Goal: Task Accomplishment & Management: Complete application form

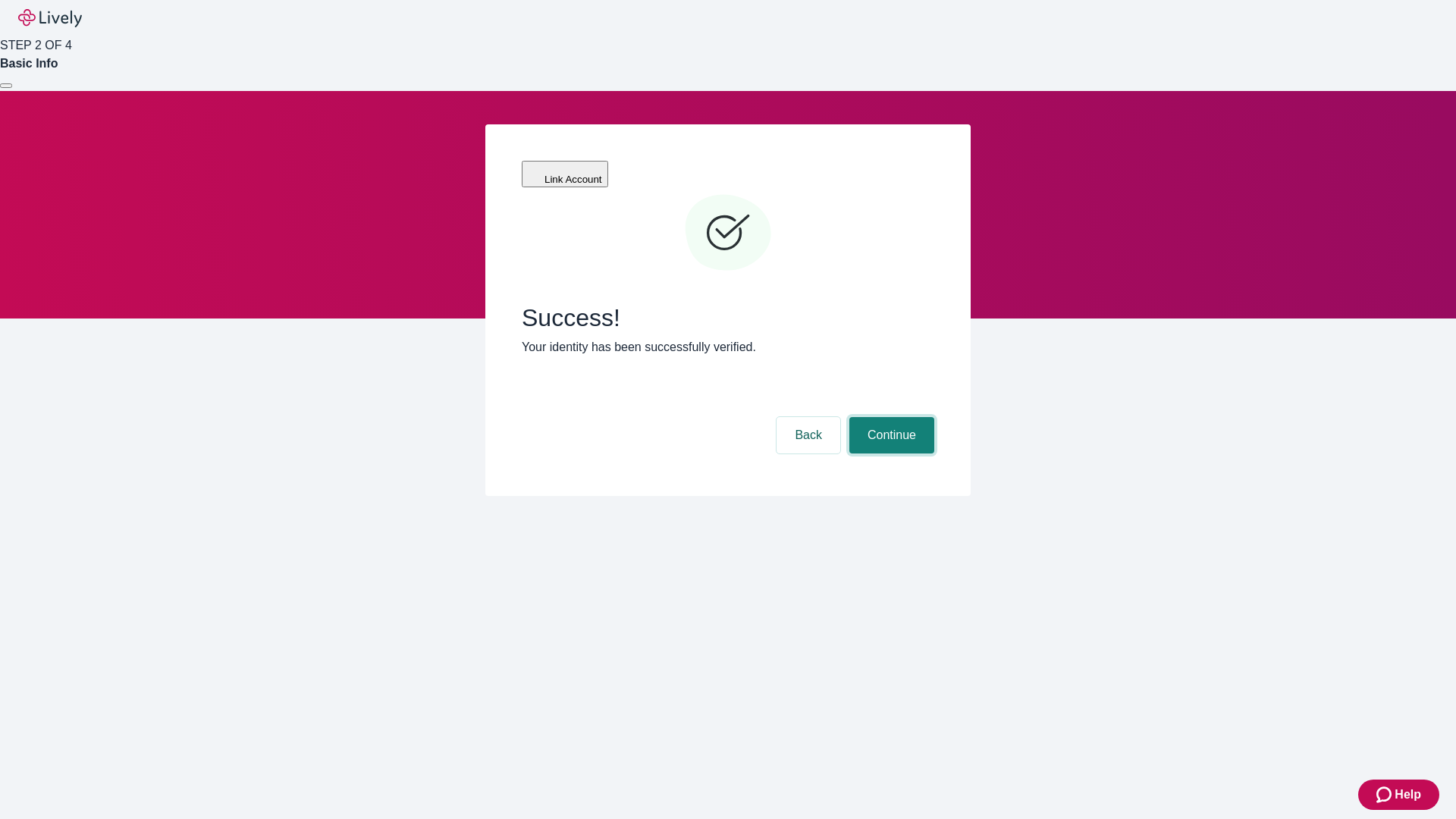
click at [889, 417] on button "Continue" at bounding box center [891, 436] width 85 height 37
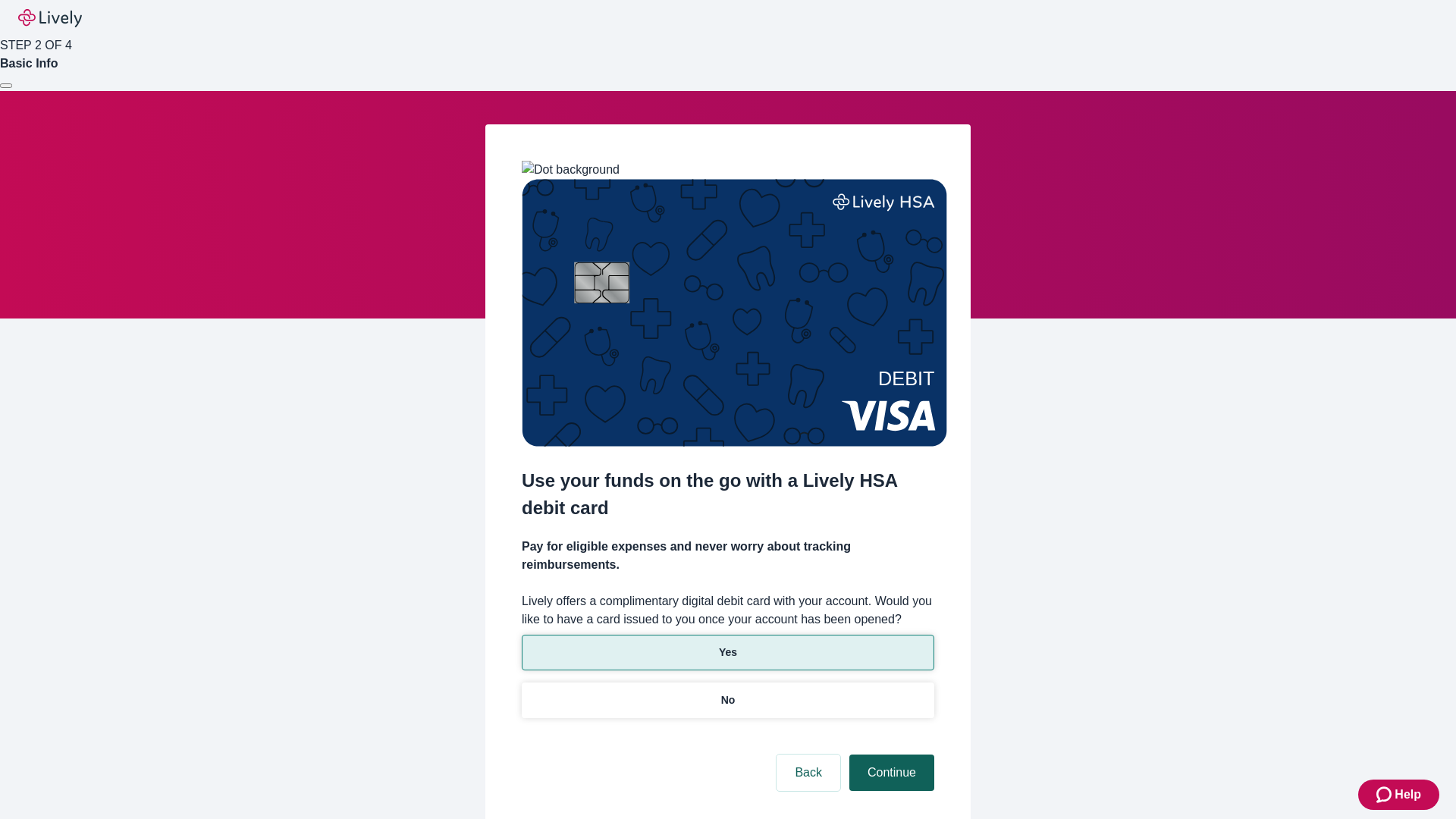
click at [727, 693] on p "No" at bounding box center [728, 700] width 14 height 16
click at [889, 755] on button "Continue" at bounding box center [891, 773] width 85 height 37
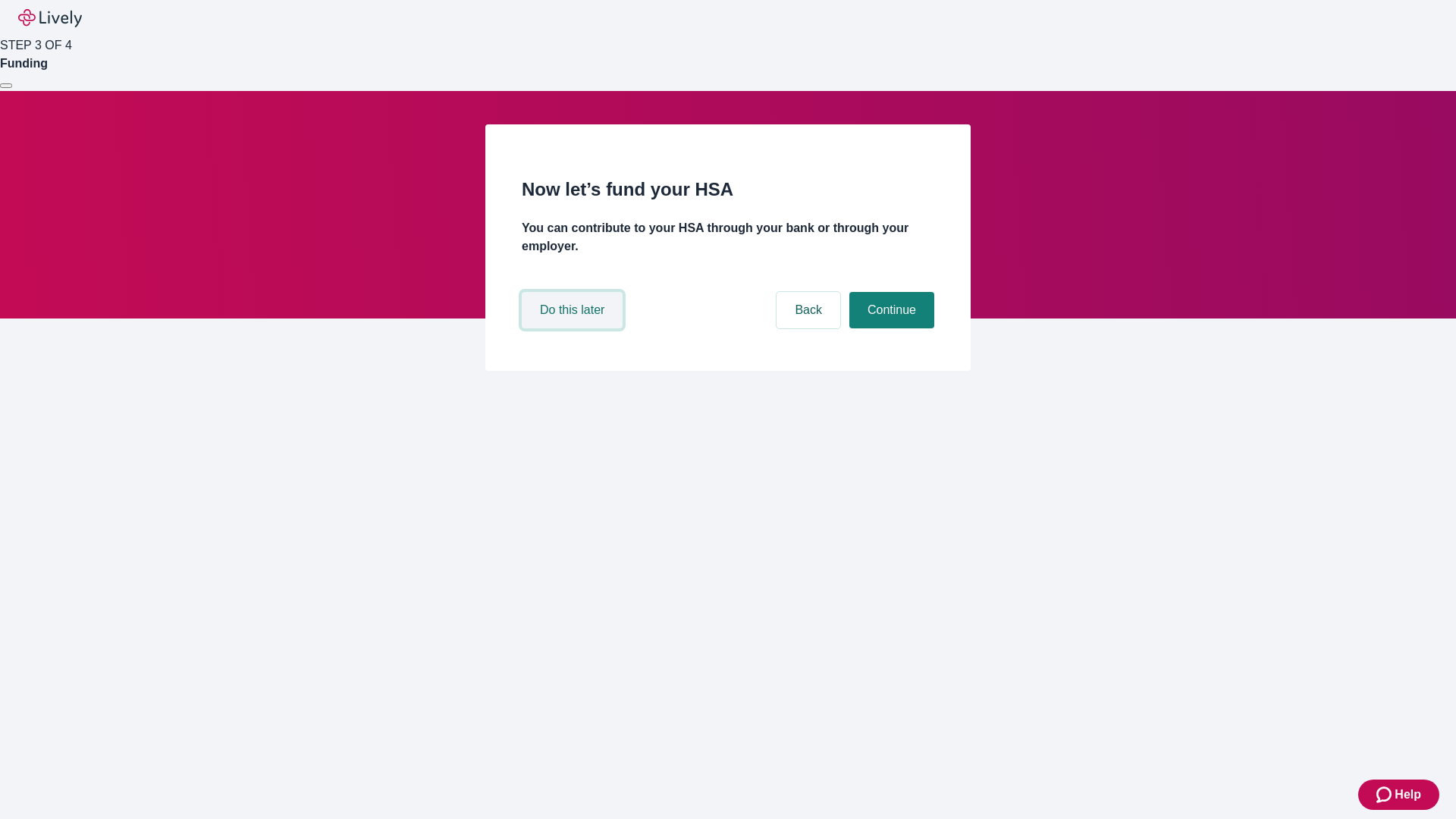
click at [574, 329] on button "Do this later" at bounding box center [572, 310] width 101 height 37
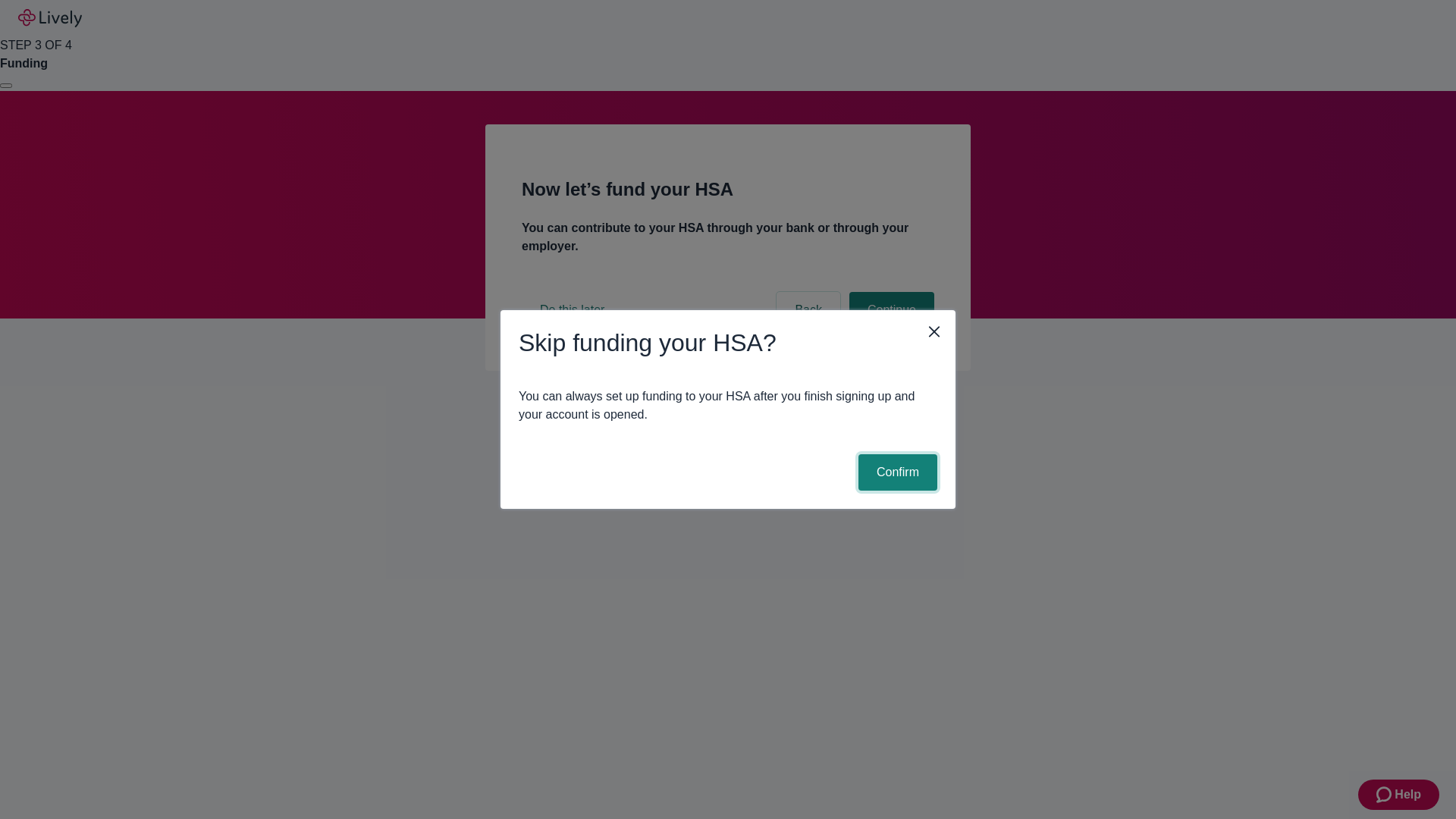
click at [896, 473] on button "Confirm" at bounding box center [897, 473] width 79 height 37
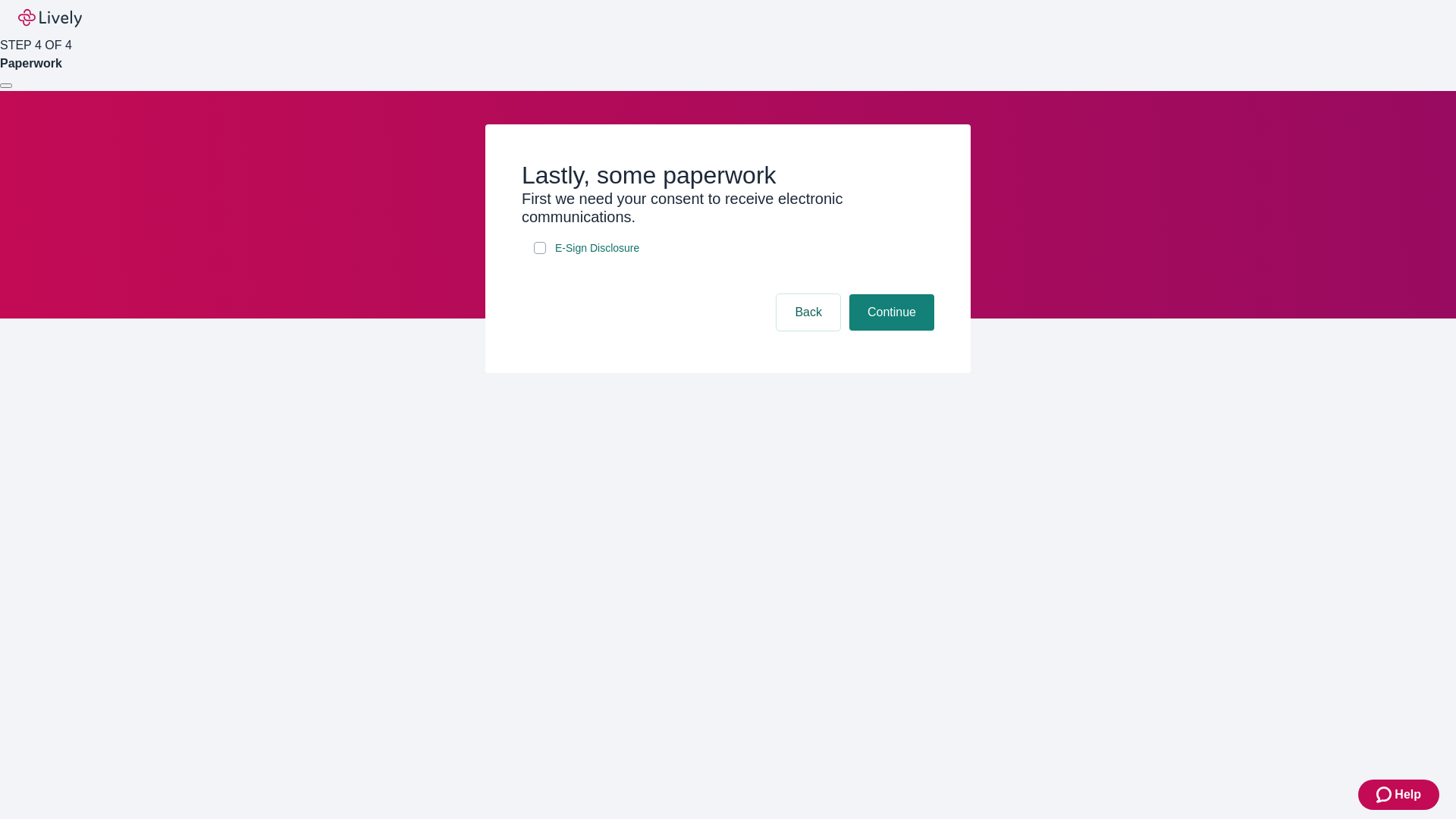
click at [539, 254] on input "E-Sign Disclosure" at bounding box center [539, 248] width 13 height 13
checkbox input "true"
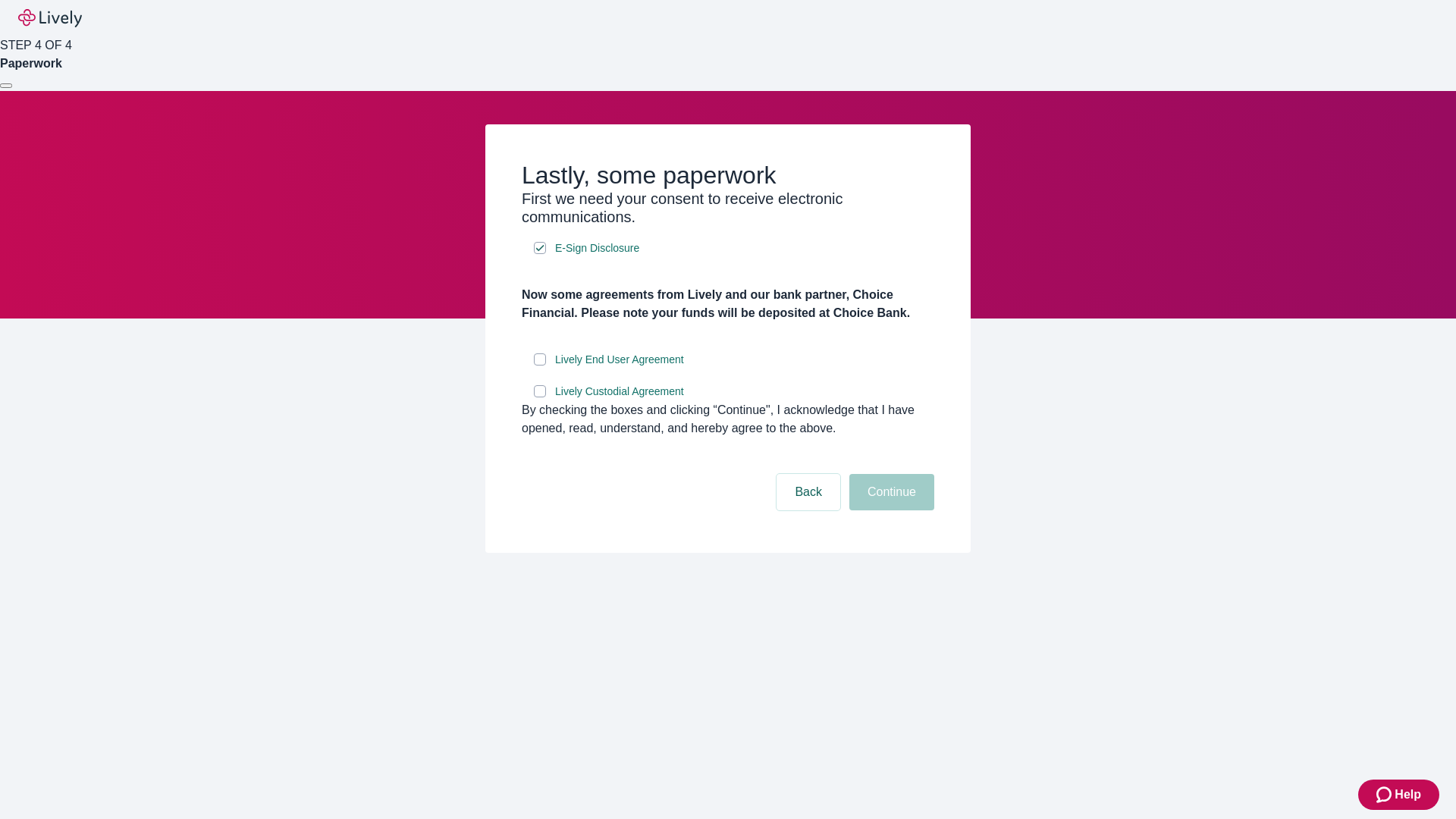
click at [539, 366] on input "Lively End User Agreement" at bounding box center [539, 359] width 13 height 13
checkbox input "true"
click at [539, 397] on input "Lively Custodial Agreement" at bounding box center [539, 392] width 13 height 13
checkbox input "true"
click at [889, 510] on button "Continue" at bounding box center [891, 493] width 85 height 37
